Goal: Check status: Check status

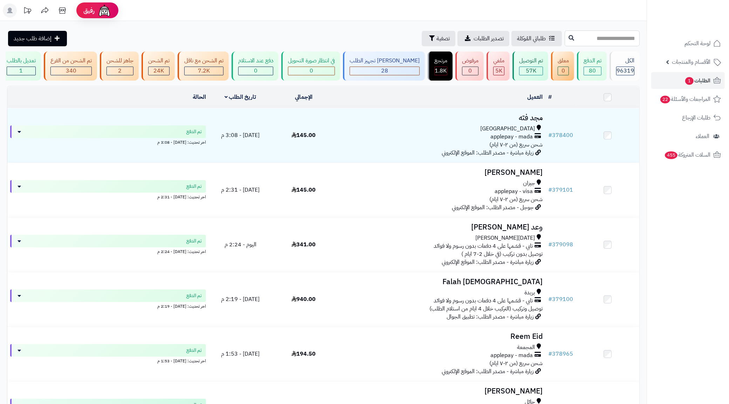
paste input "******"
type input "******"
click at [568, 37] on icon at bounding box center [571, 38] width 6 height 6
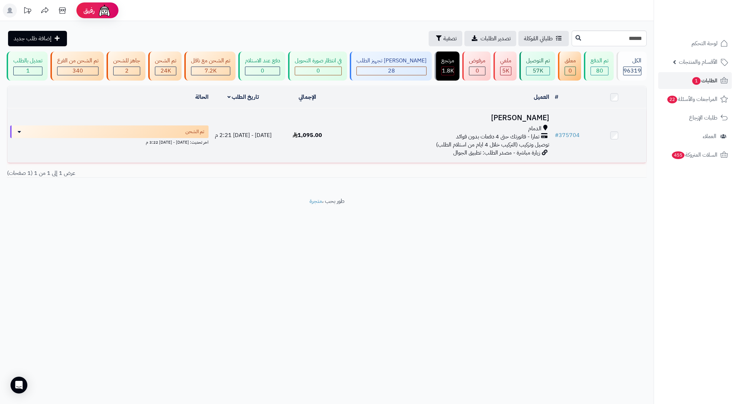
click at [518, 133] on div "الدمام" at bounding box center [445, 129] width 207 height 8
